Goal: Task Accomplishment & Management: Manage account settings

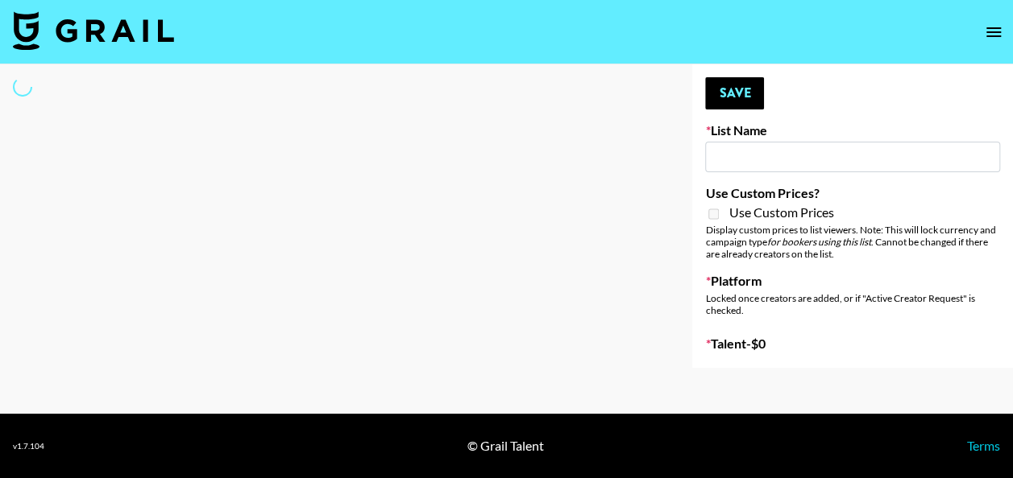
type input "EDM List"
select select "Song"
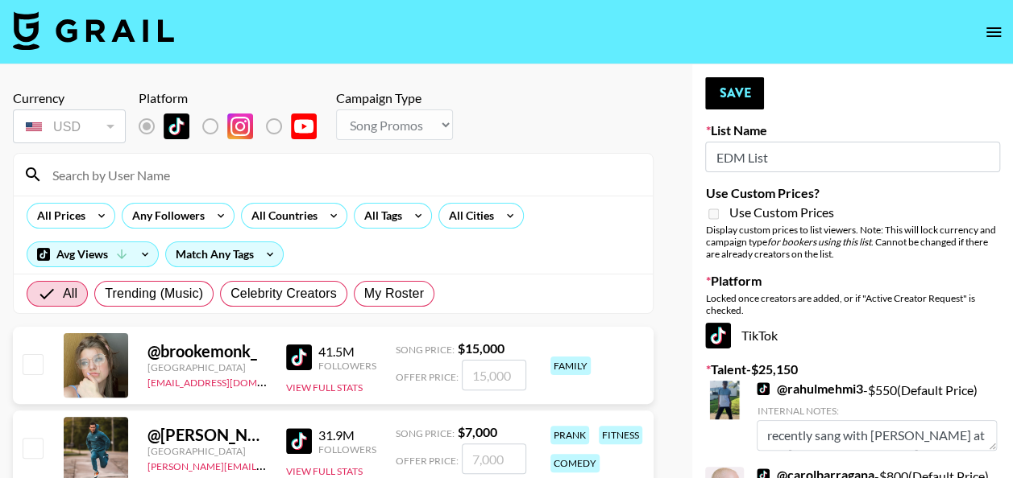
click at [306, 174] on input at bounding box center [343, 175] width 600 height 26
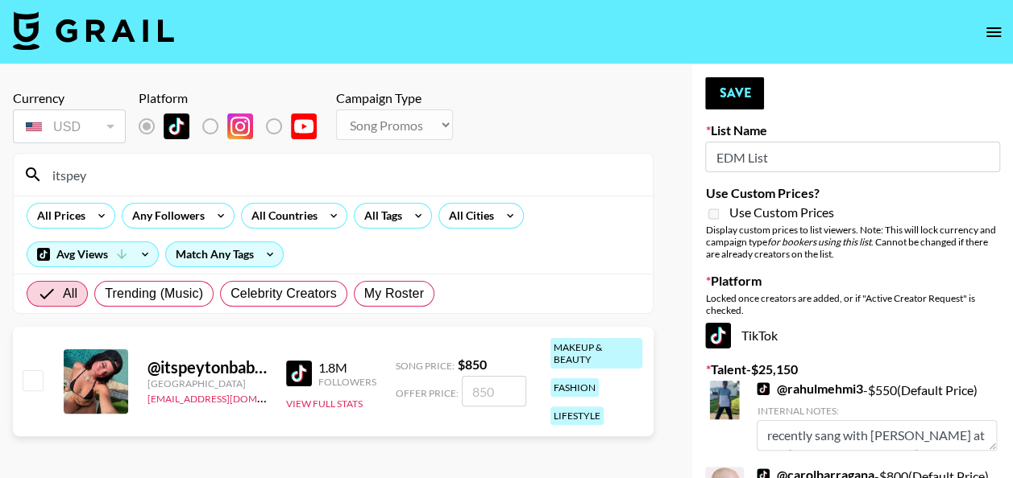
type input "itspey"
click at [491, 392] on input "number" at bounding box center [494, 391] width 64 height 31
type input "8"
checkbox input "true"
type input "800"
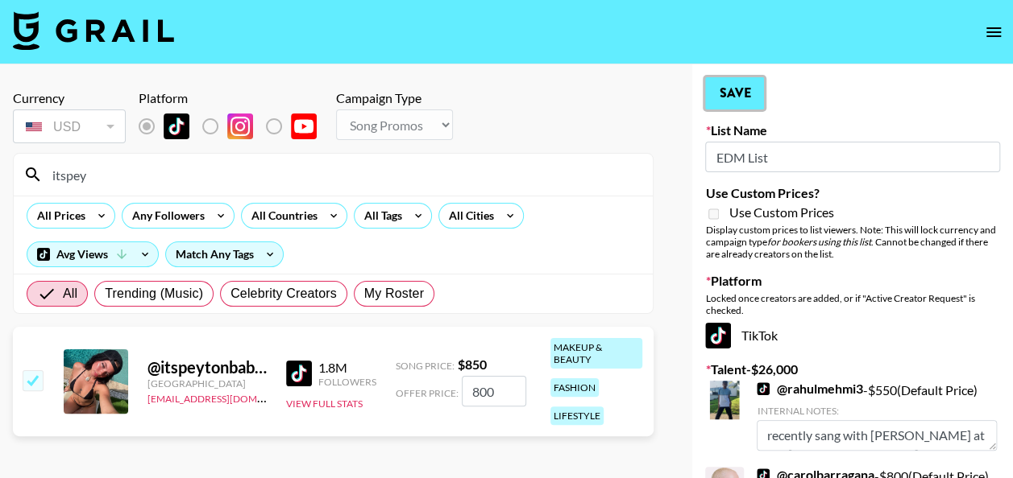
click at [736, 100] on button "Save" at bounding box center [734, 93] width 59 height 32
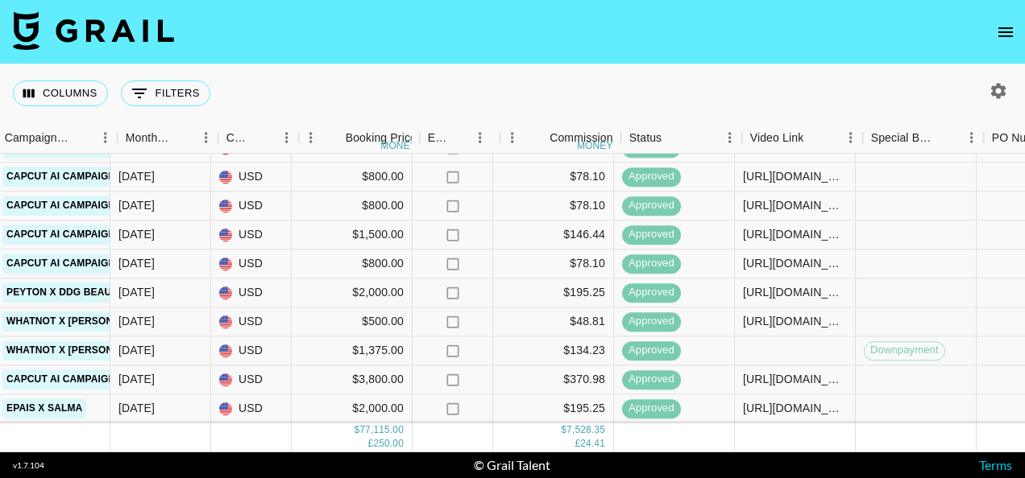
scroll to position [1120, 779]
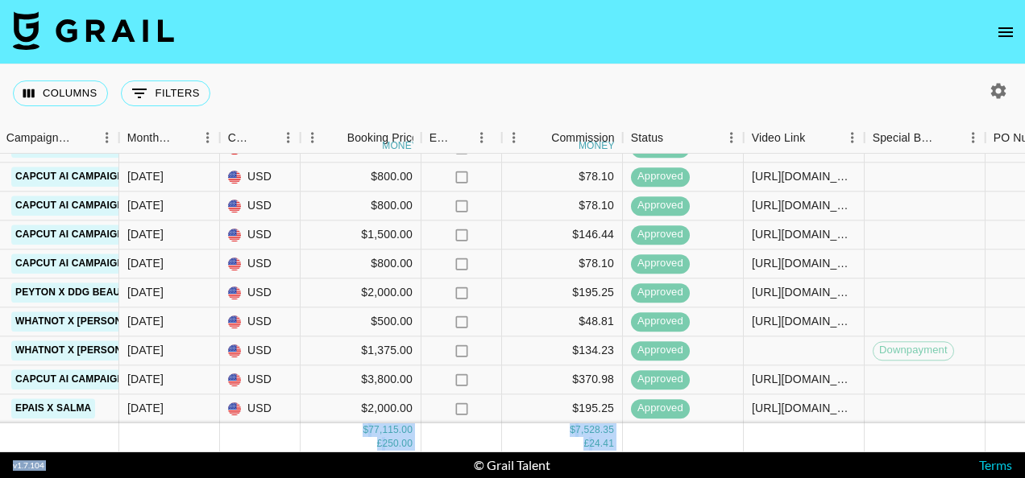
drag, startPoint x: 358, startPoint y: 458, endPoint x: 330, endPoint y: 449, distance: 29.3
click at [330, 449] on section "Columns 0 Filters + Booking Campaign (Type) Month Due Currency Booking Price mo…" at bounding box center [512, 239] width 1025 height 478
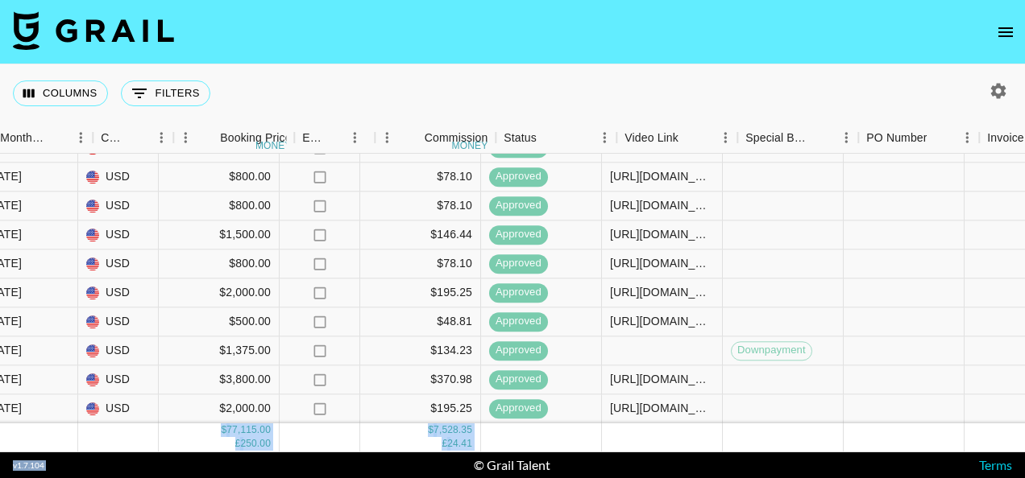
scroll to position [1120, 930]
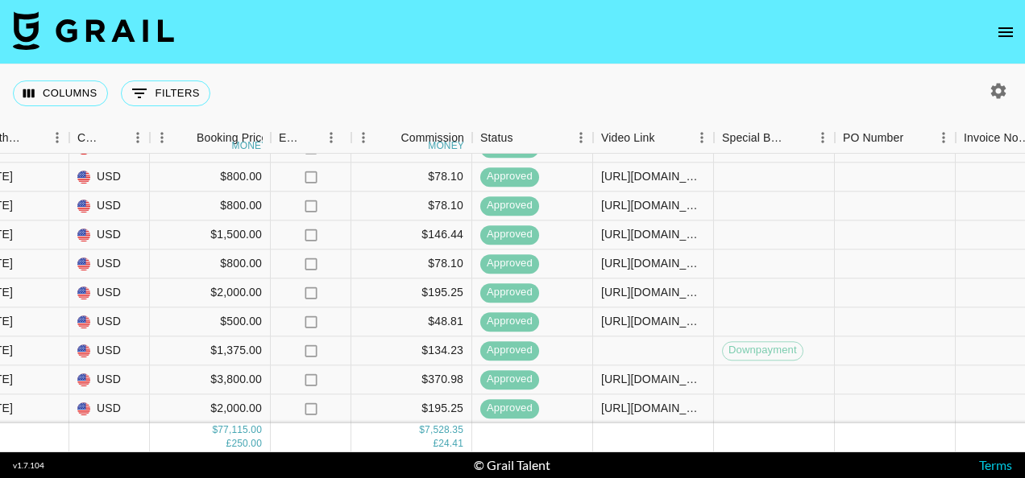
click at [791, 458] on footer "v 1.7.104 © Grail Talent Terms" at bounding box center [512, 466] width 1025 height 26
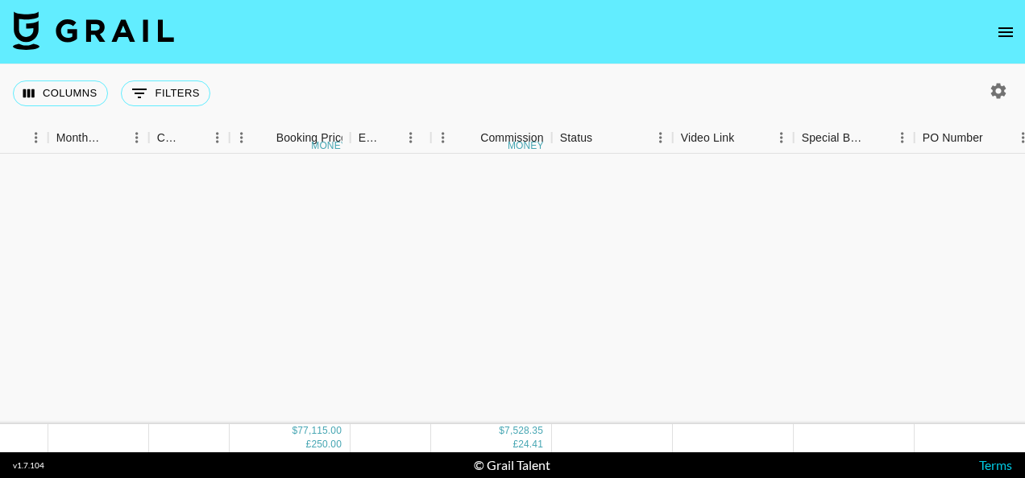
scroll to position [1120, 850]
